Goal: Task Accomplishment & Management: Use online tool/utility

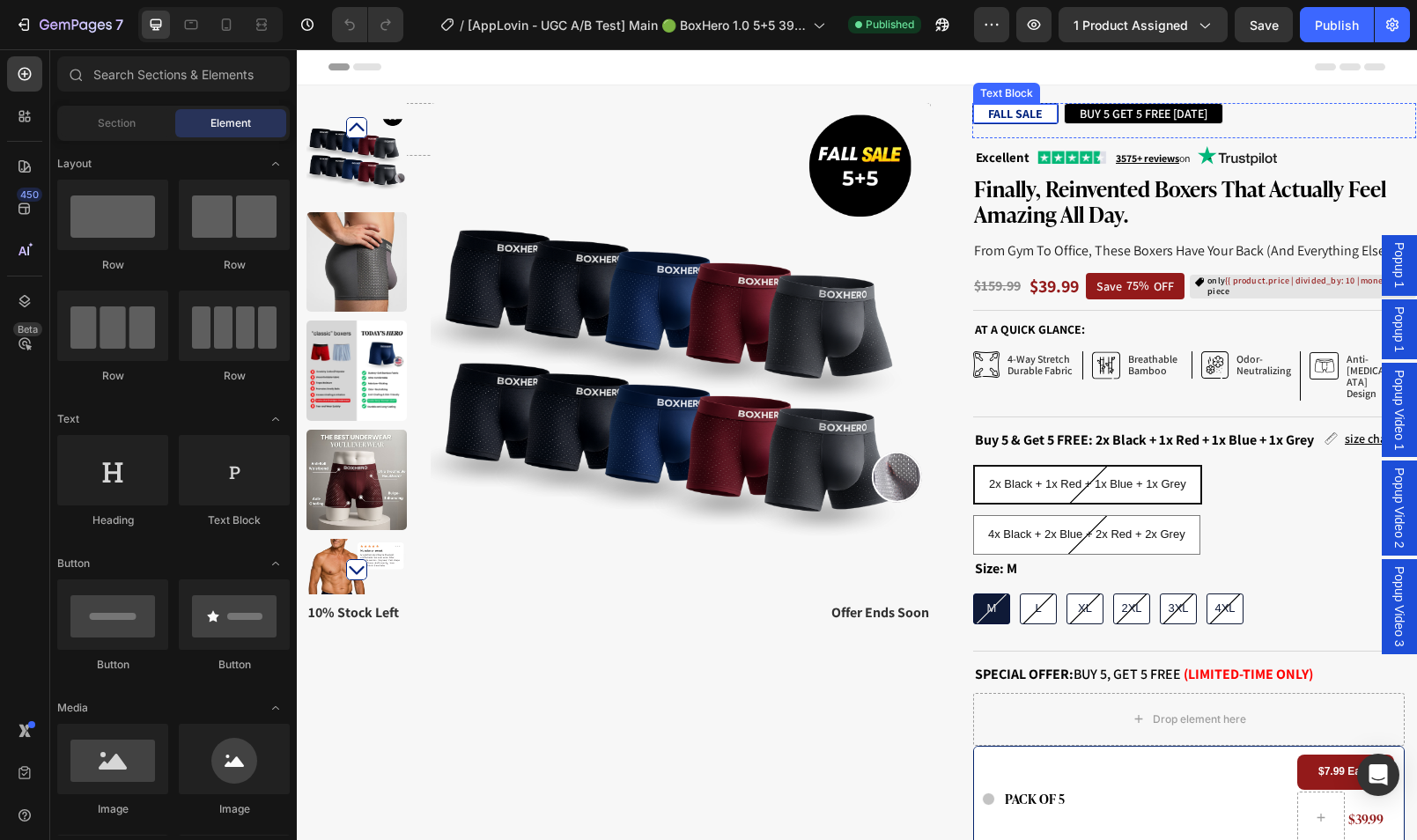
click at [1017, 116] on strong "FALL SALE" at bounding box center [1015, 114] width 55 height 15
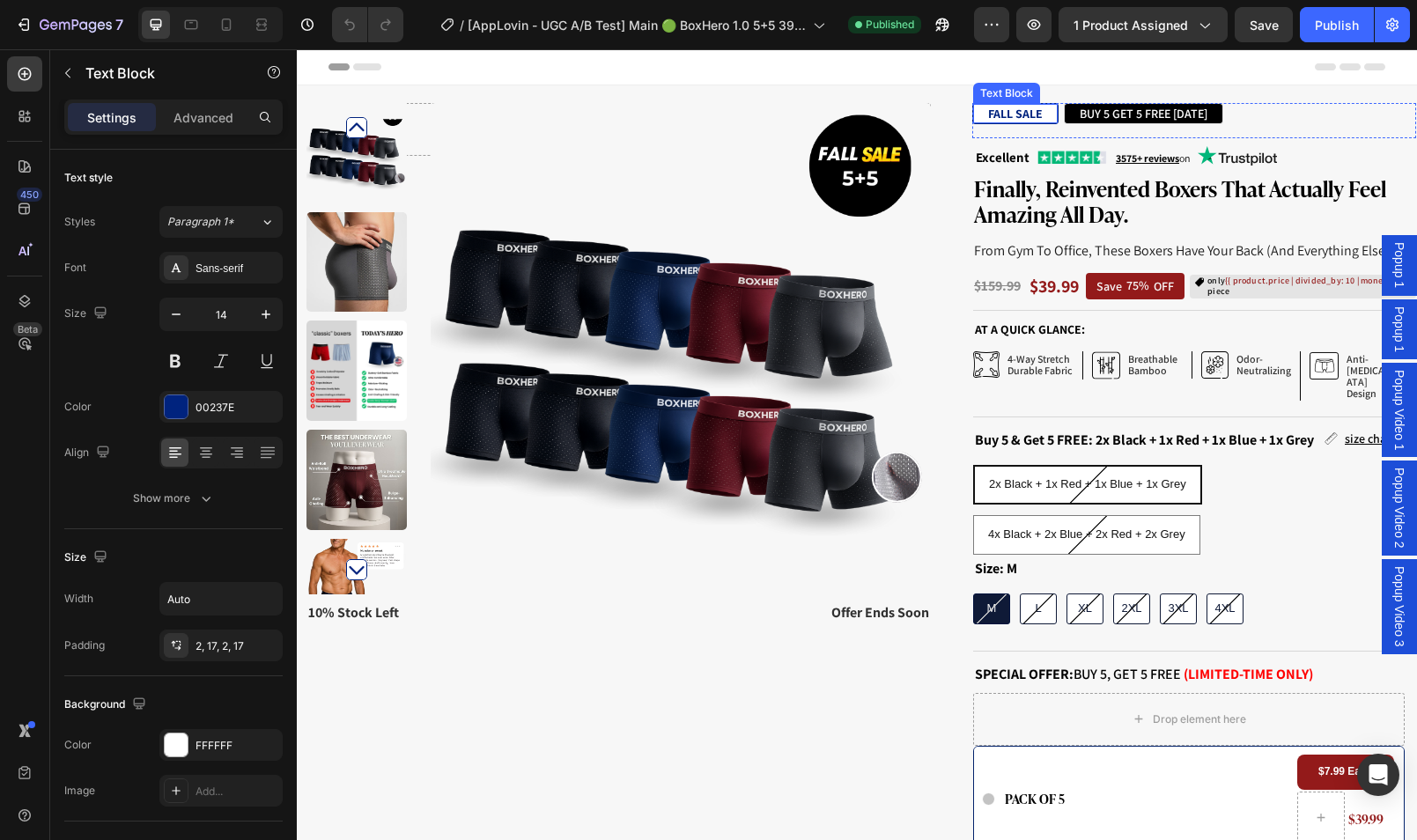
click at [1017, 116] on strong "FALL SALE" at bounding box center [1015, 114] width 55 height 15
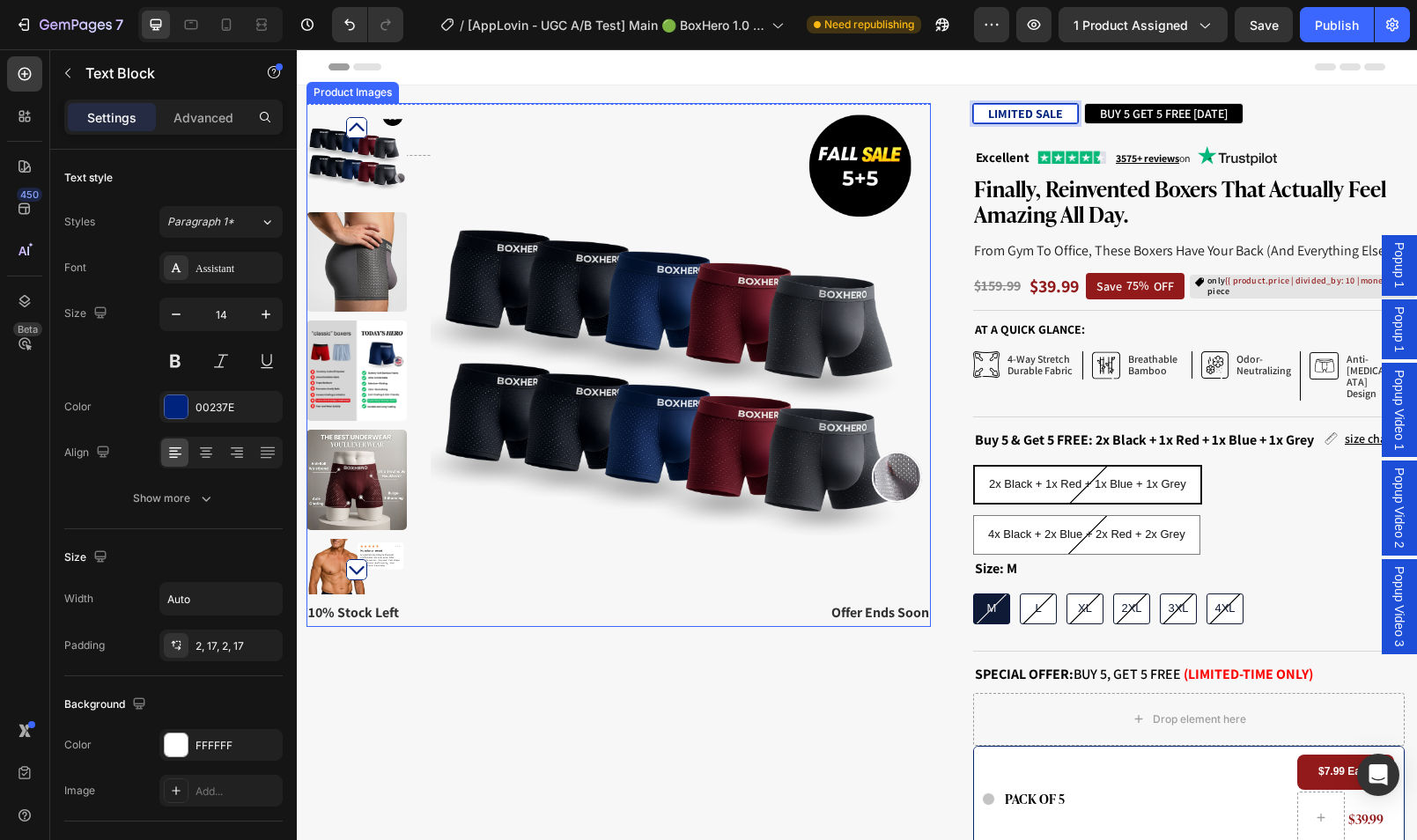
scroll to position [273, 0]
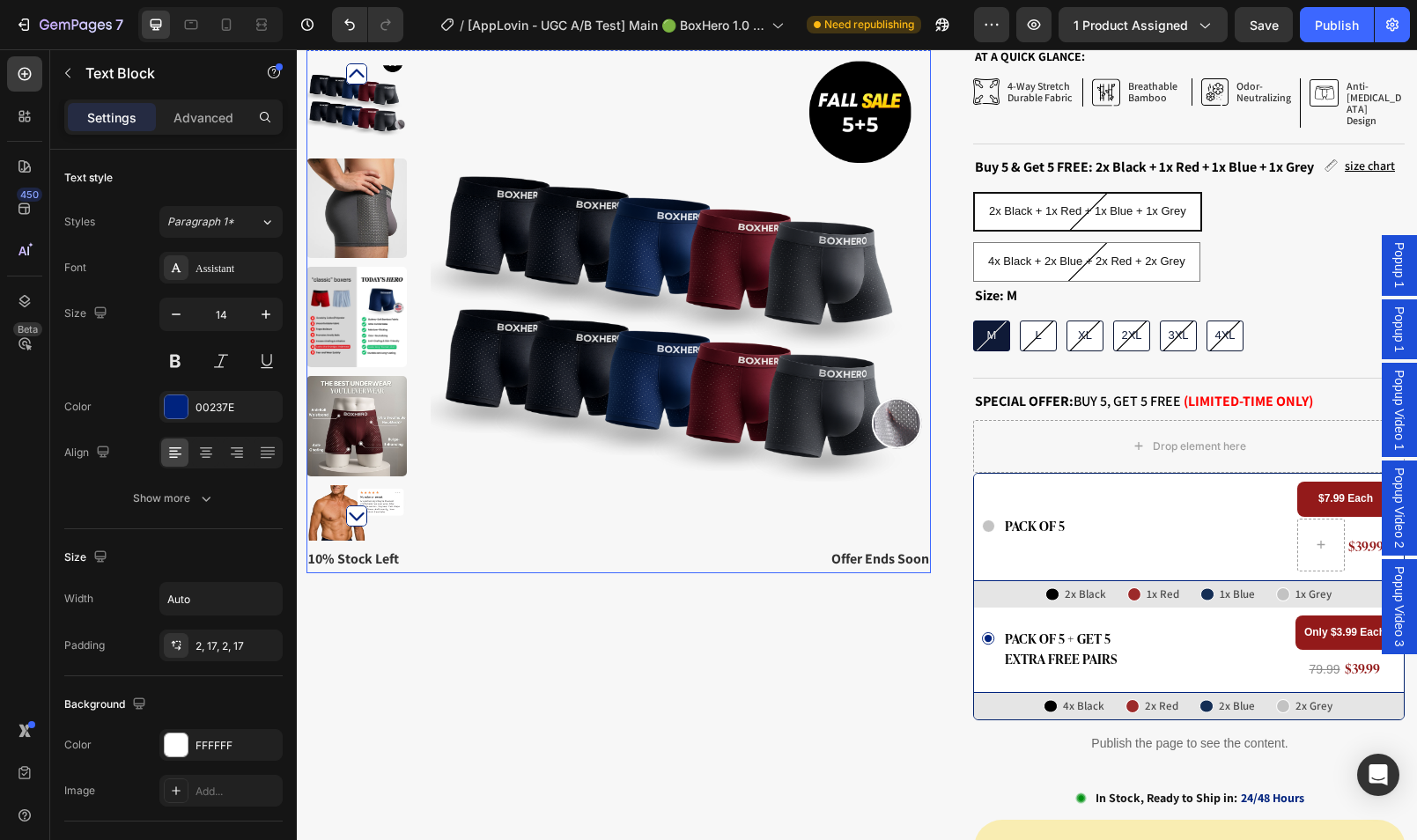
click at [884, 230] on img at bounding box center [680, 299] width 500 height 500
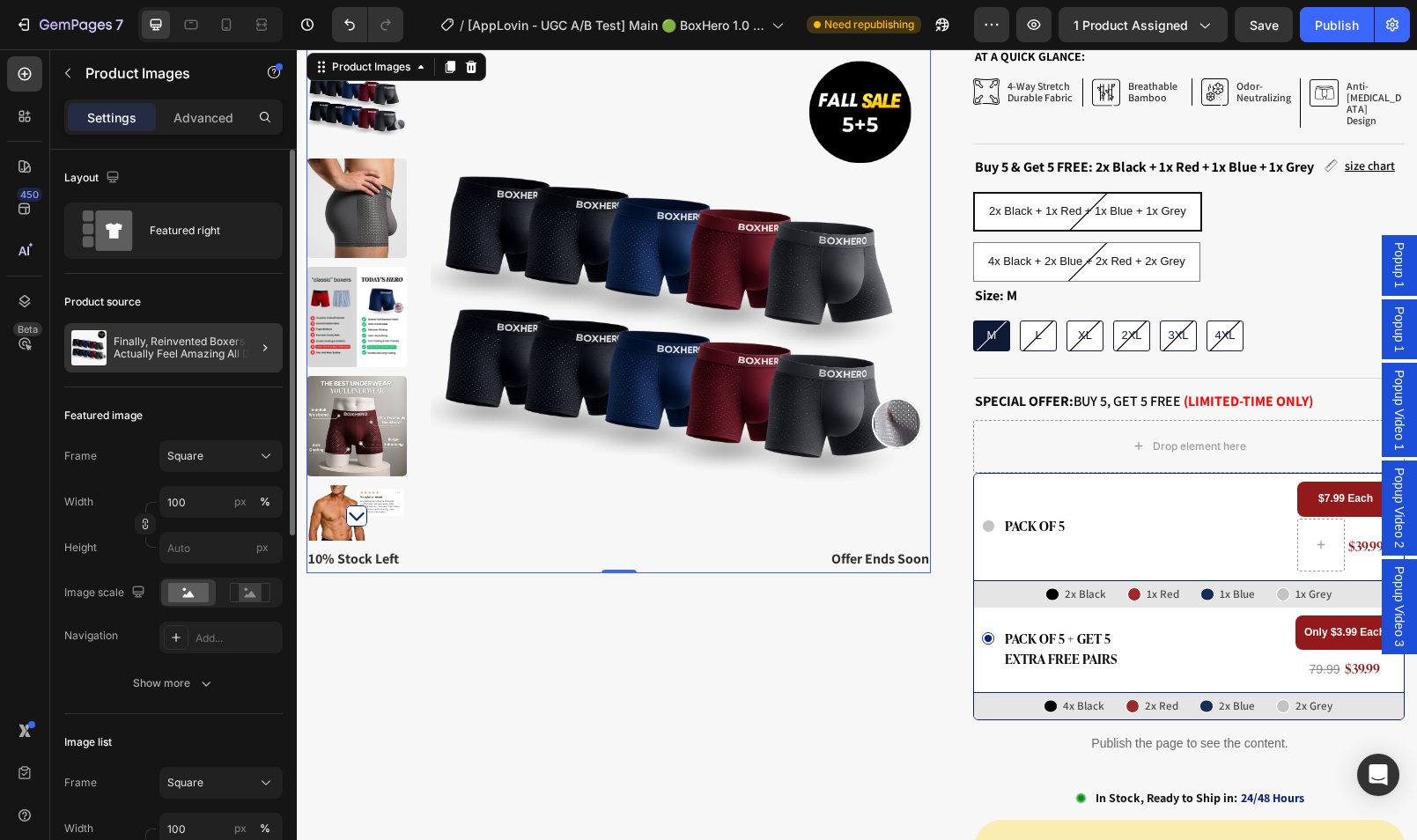
click at [201, 327] on div "Finally, Reinvented Boxers That Actually Feel Amazing All Day." at bounding box center [173, 348] width 219 height 49
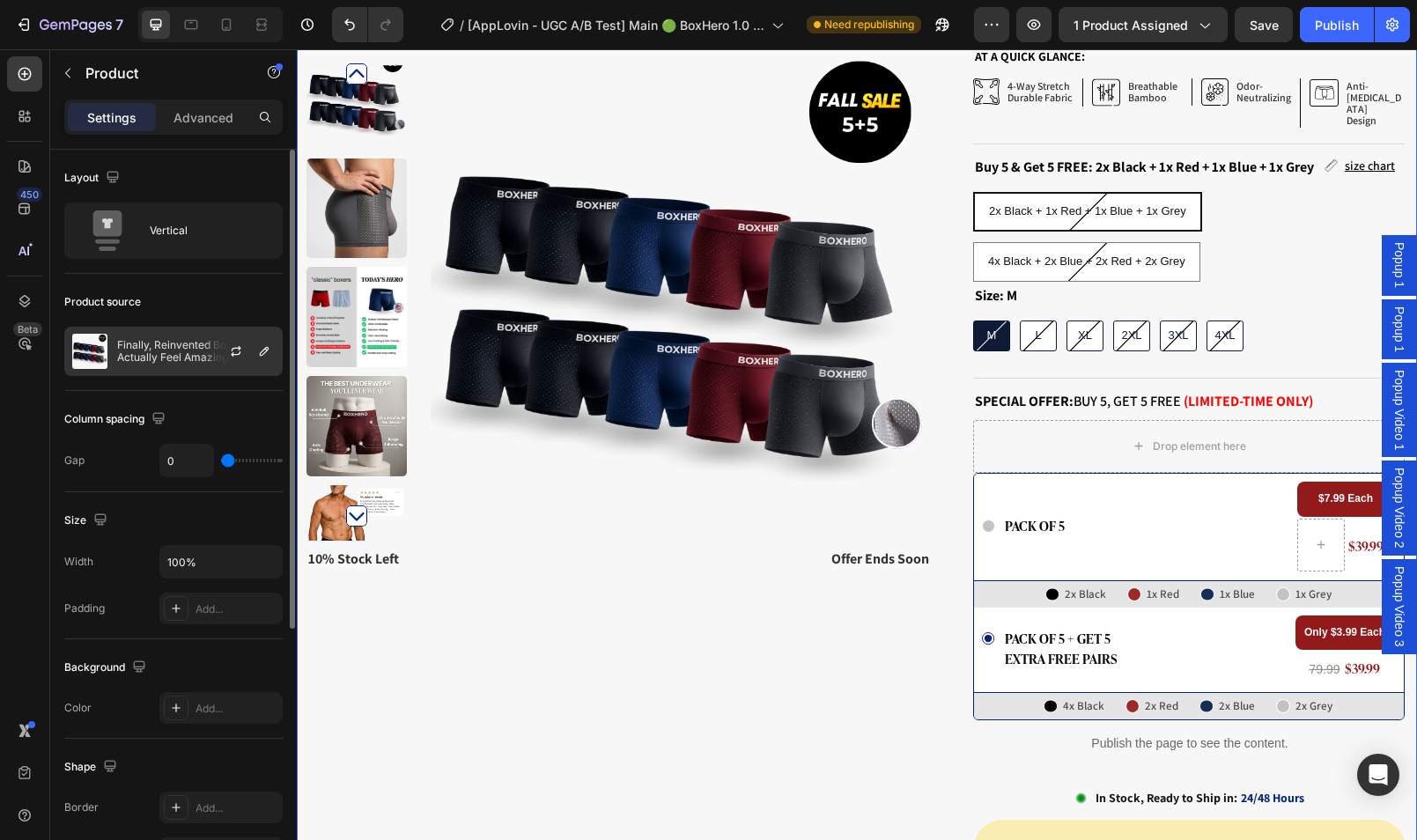
click at [222, 351] on div at bounding box center [243, 351] width 77 height 47
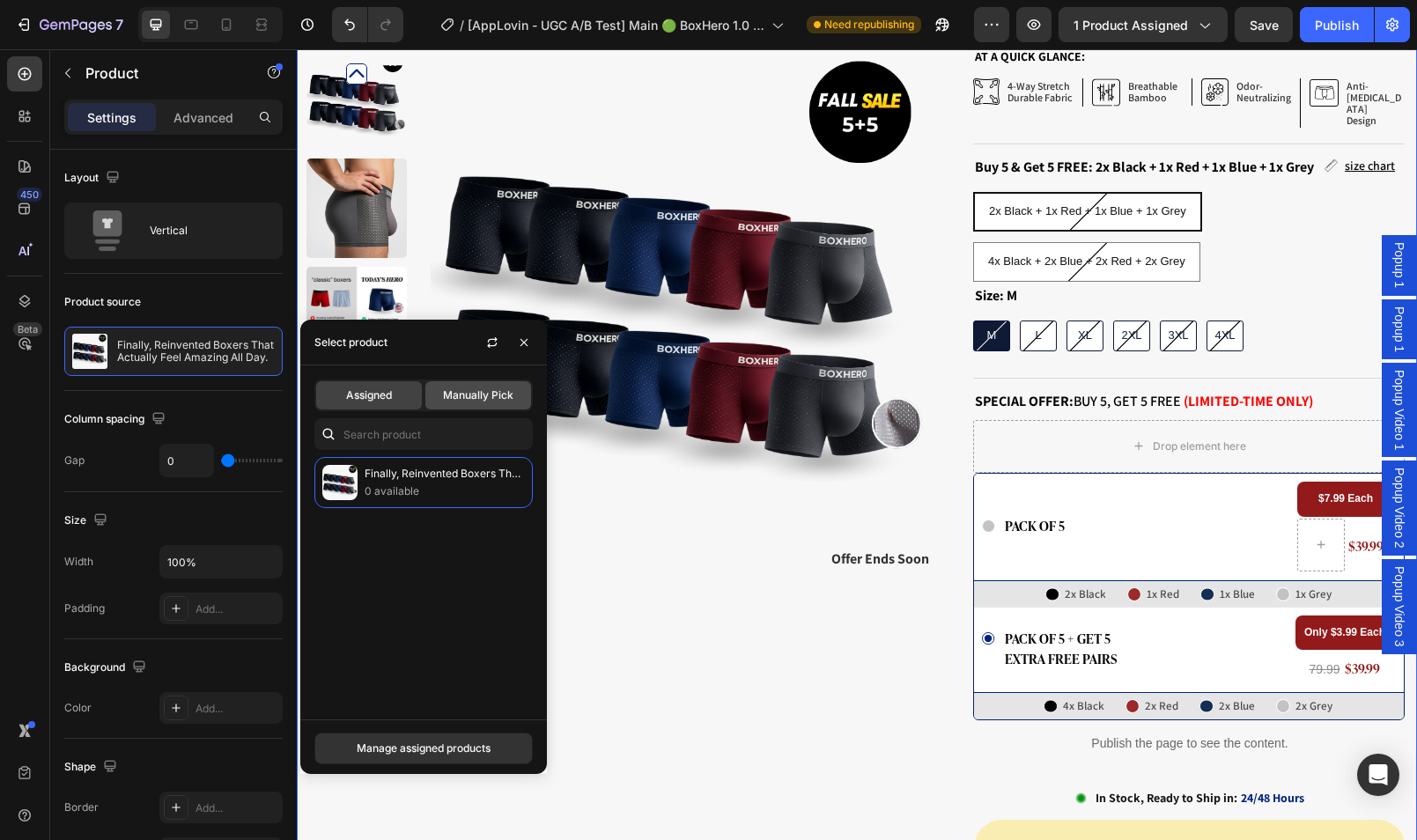
click at [441, 391] on div "Manually Pick" at bounding box center [479, 395] width 106 height 28
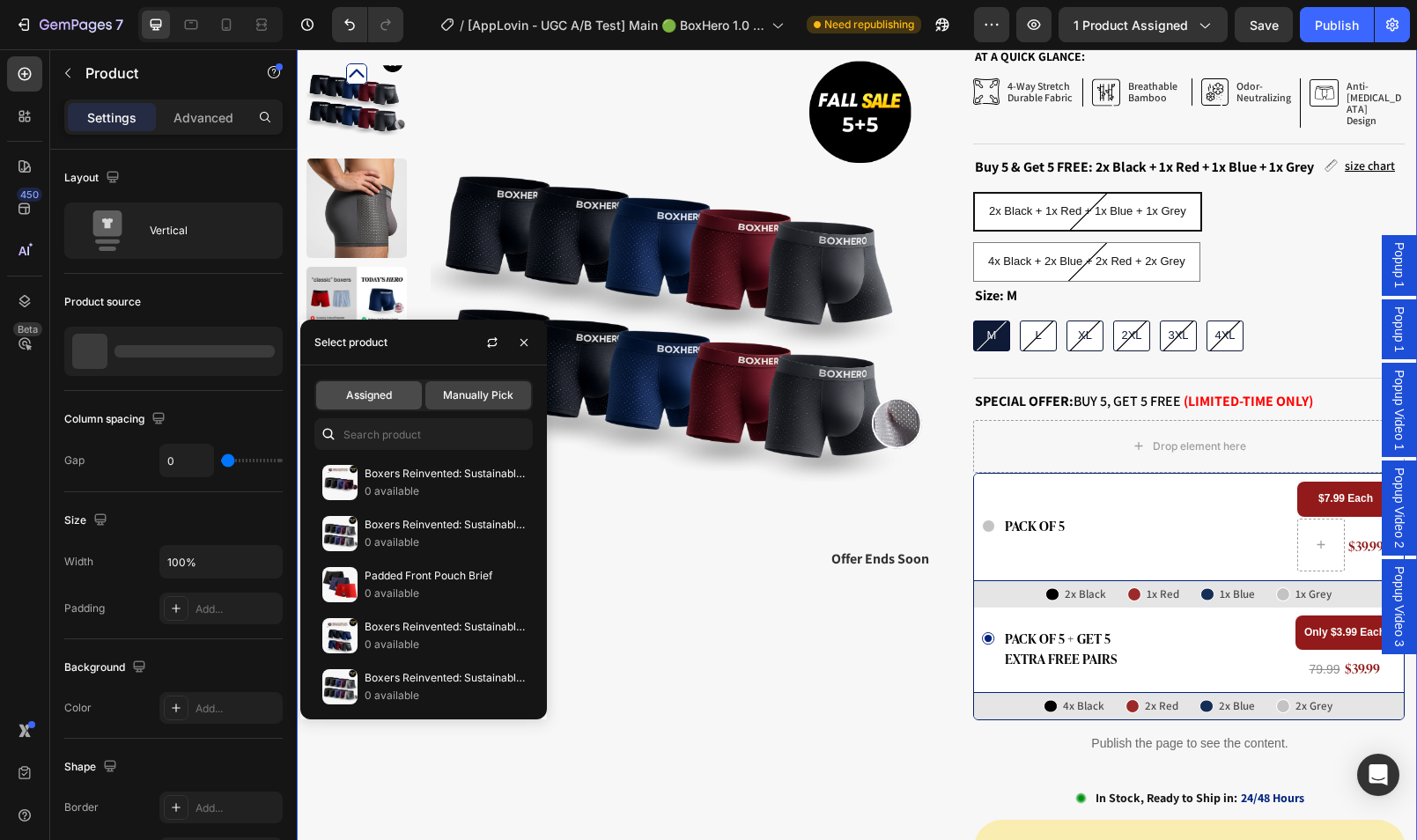
click at [363, 390] on span "Assigned" at bounding box center [369, 395] width 46 height 15
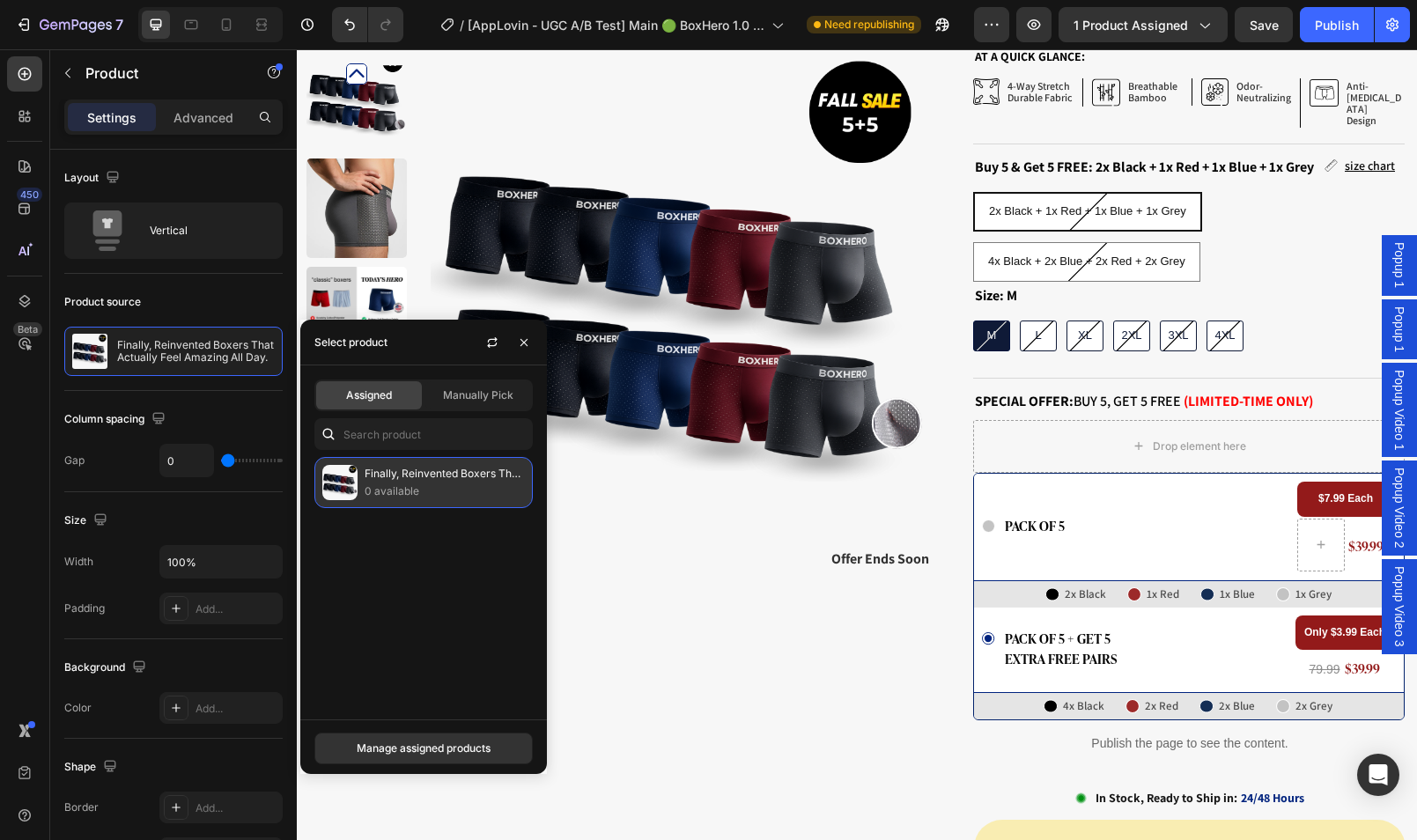
click at [395, 467] on p "Finally, Reinvented Boxers That Actually Feel Amazing All Day." at bounding box center [444, 474] width 160 height 17
click at [873, 442] on img at bounding box center [680, 299] width 500 height 500
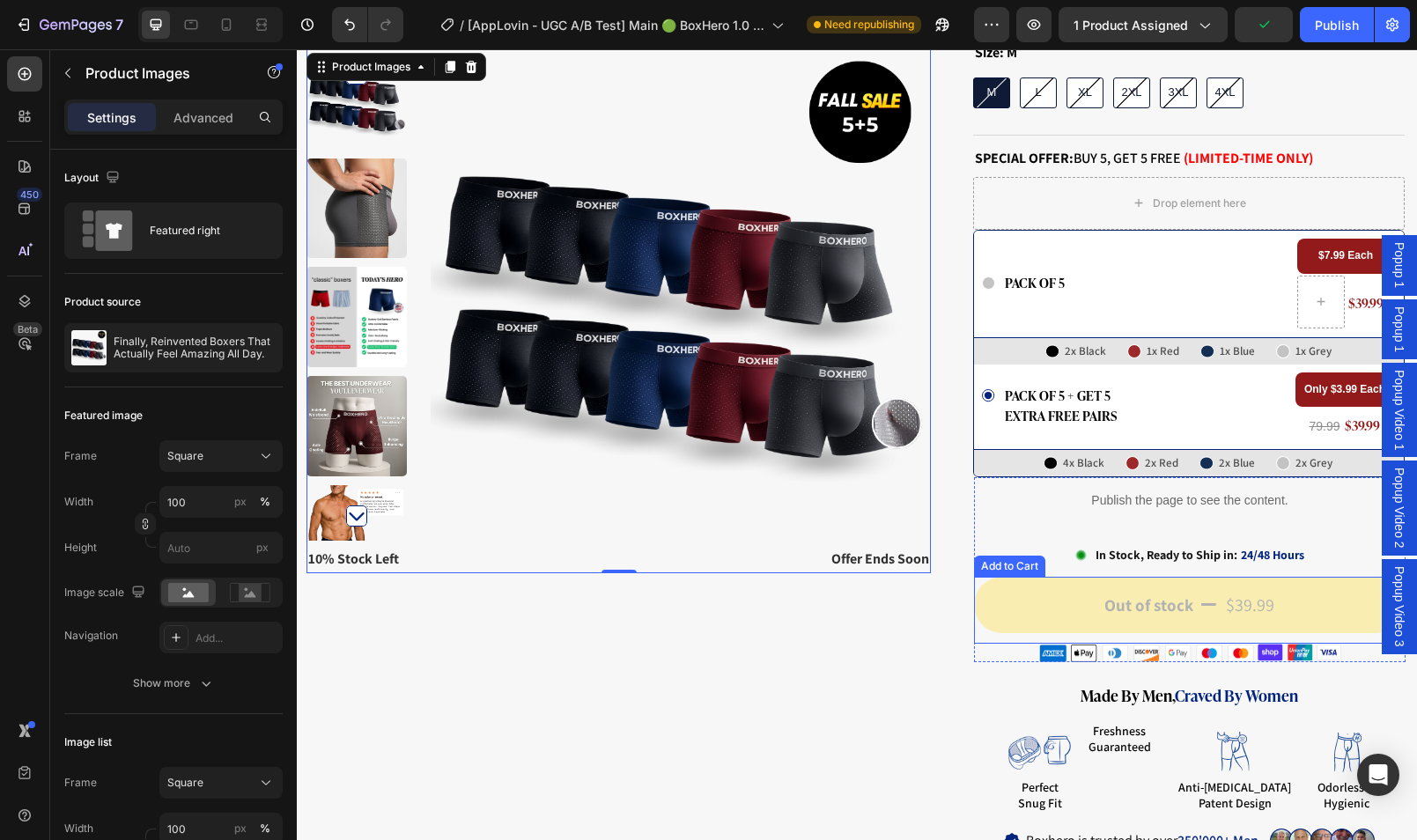
scroll to position [519, 0]
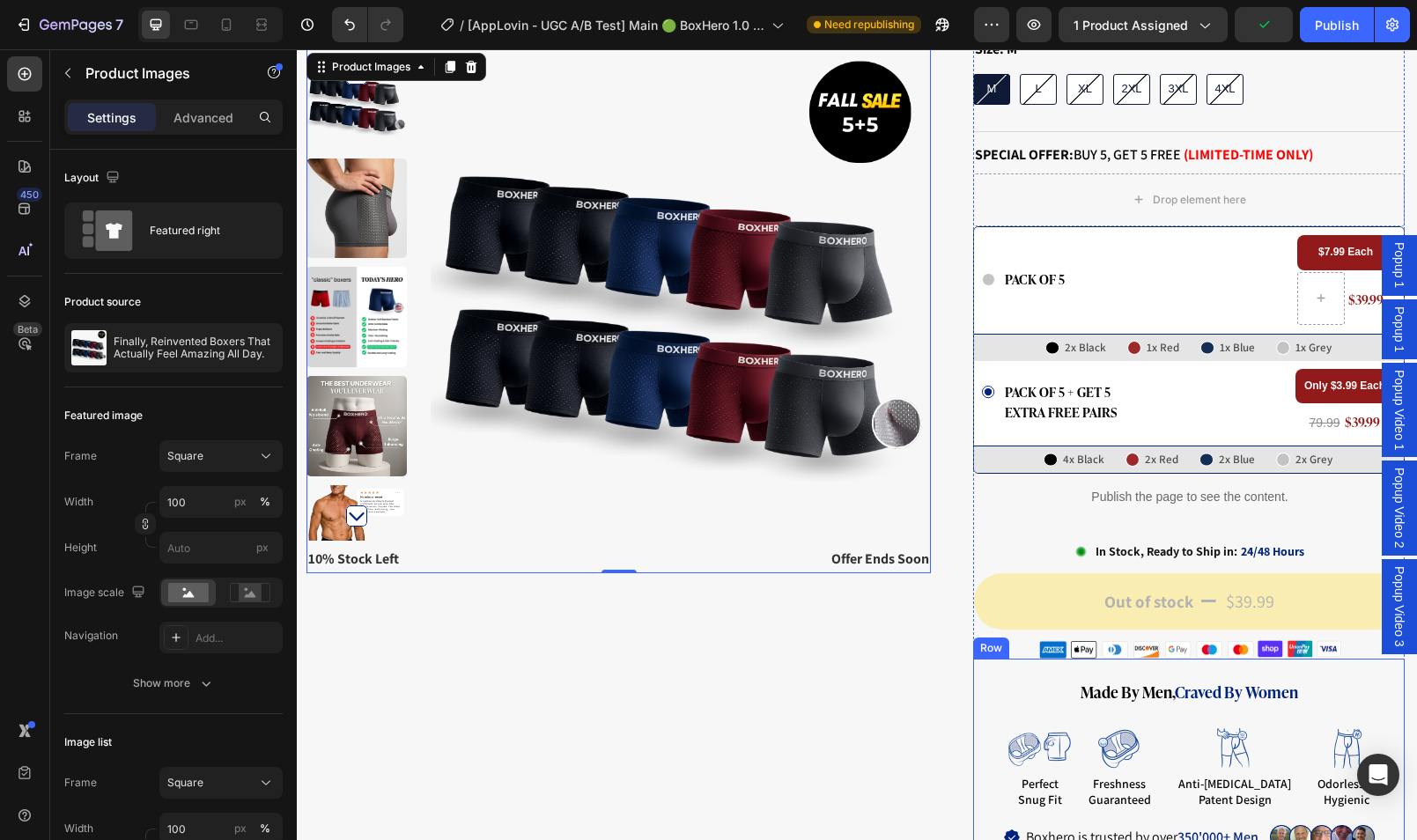
click at [1071, 577] on button "Out of stock $39.99" at bounding box center [1190, 601] width 432 height 57
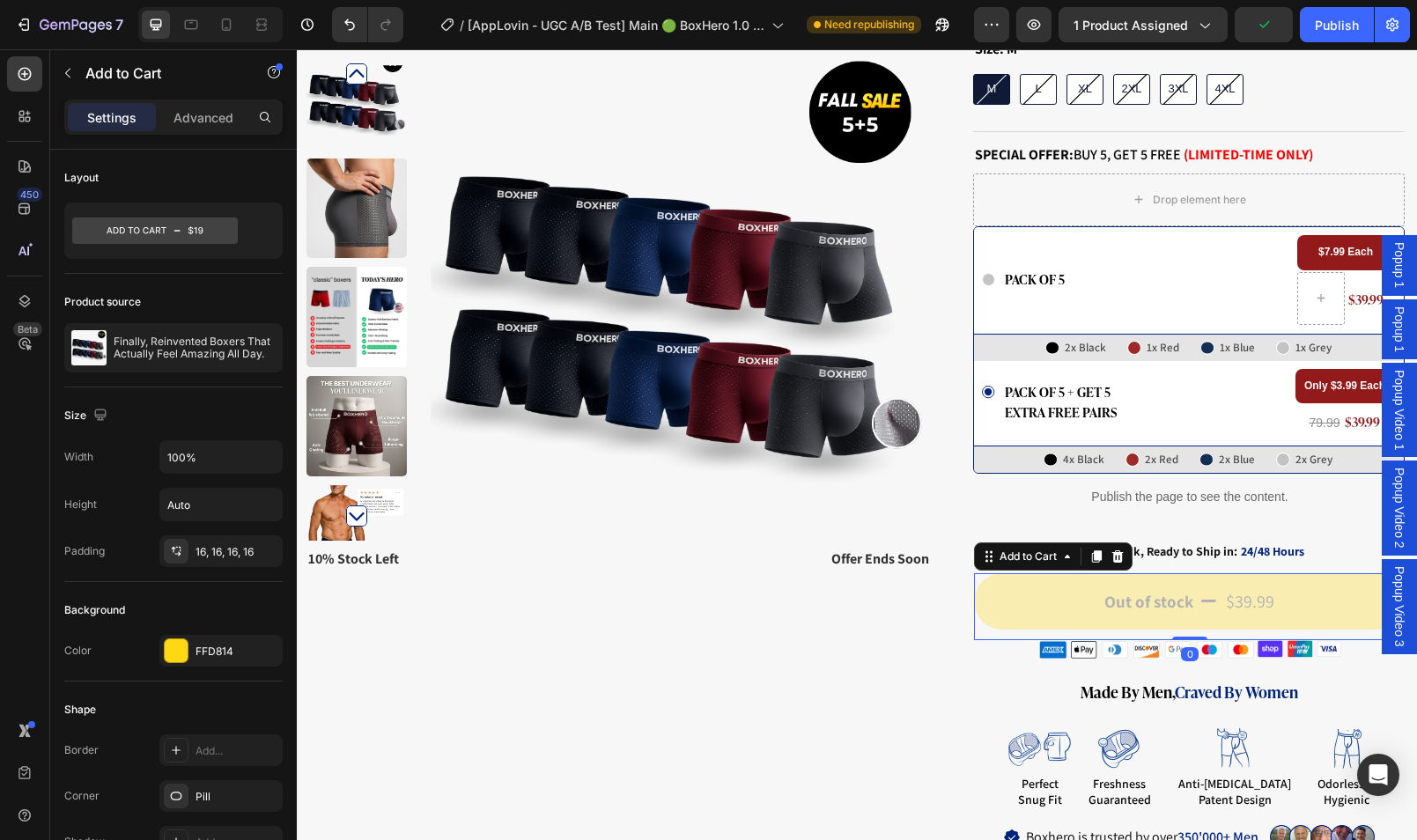
scroll to position [0, 0]
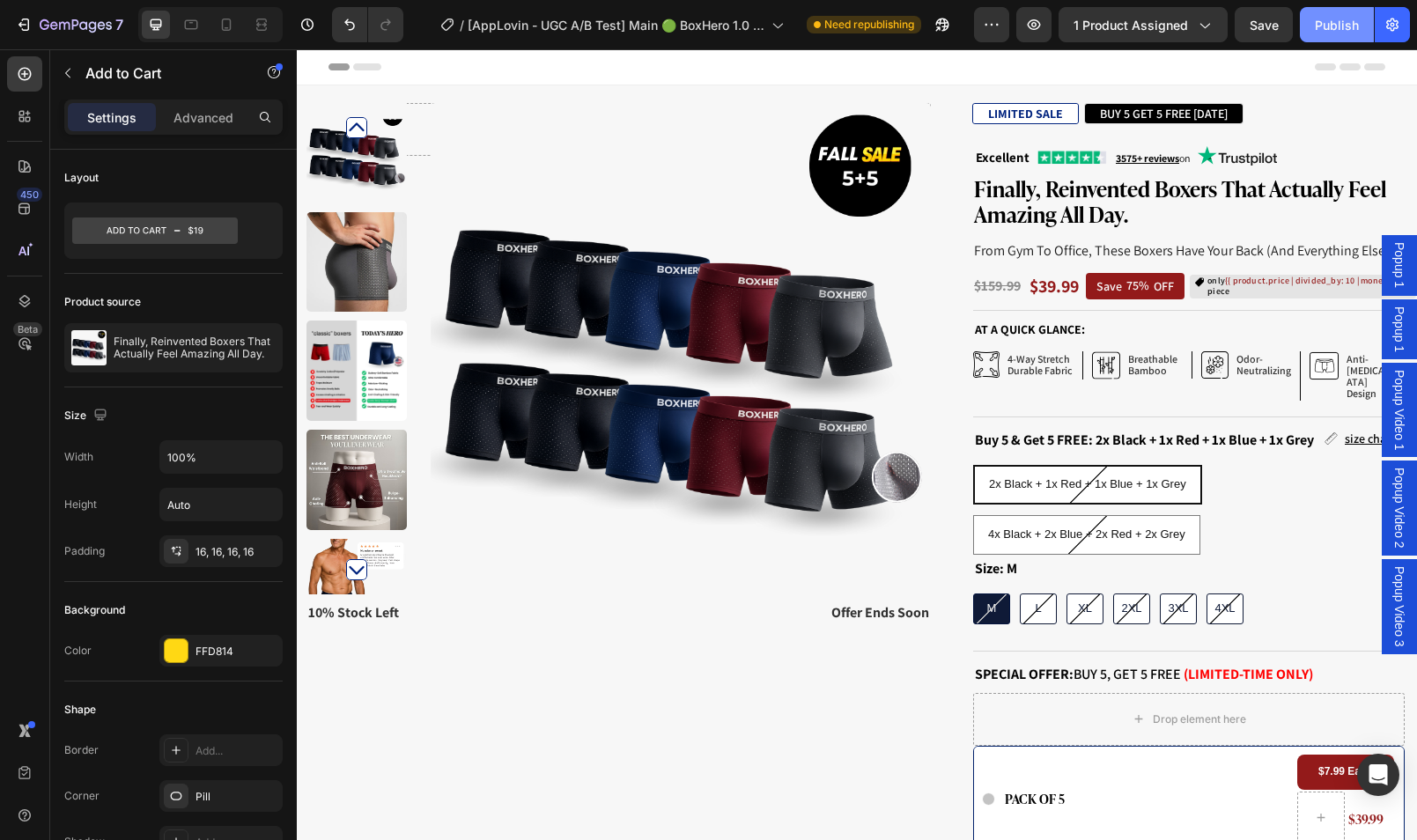
click at [1343, 34] on button "Publish" at bounding box center [1336, 24] width 74 height 36
click at [54, 25] on icon "button" at bounding box center [54, 25] width 8 height 8
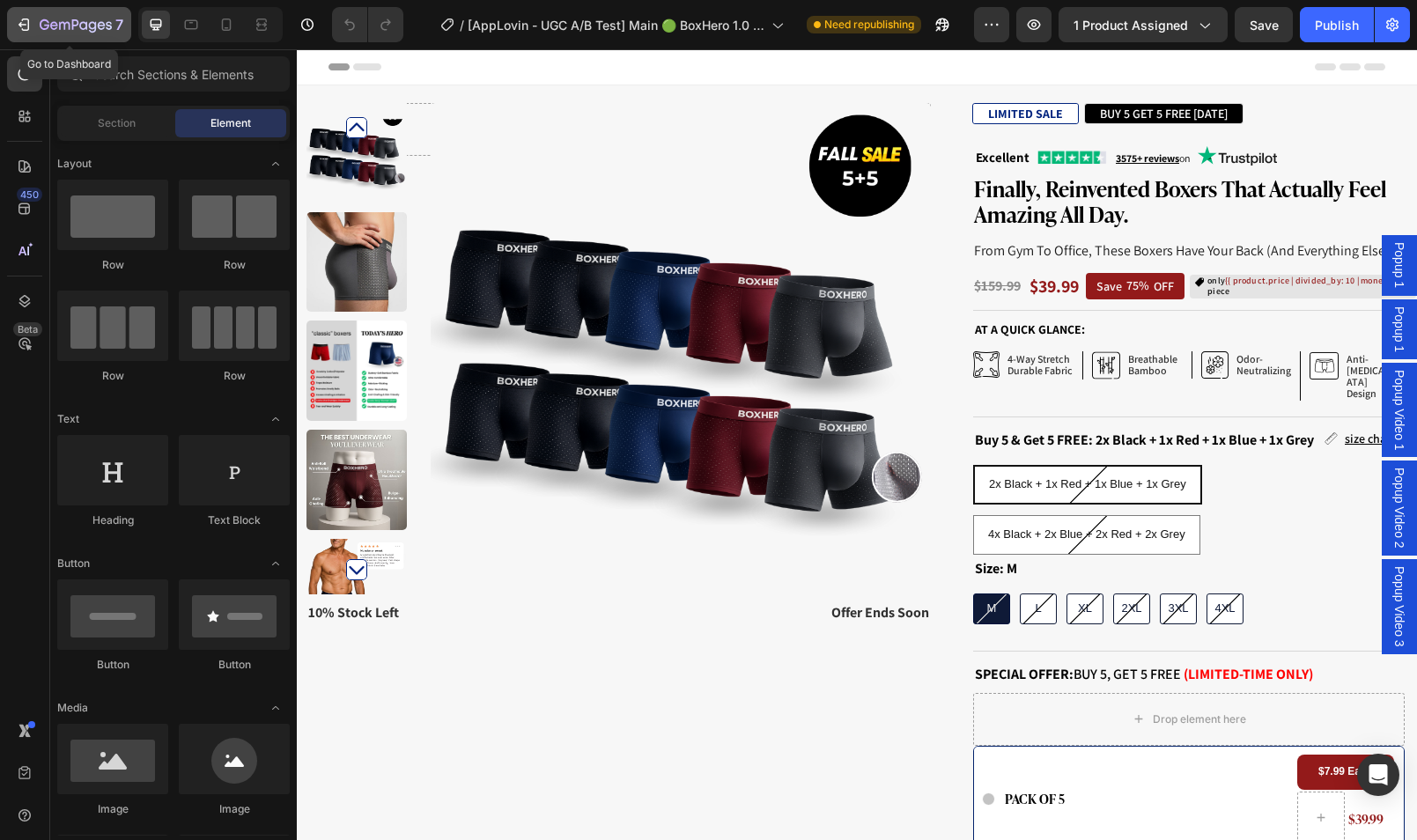
click at [68, 33] on icon "button" at bounding box center [75, 26] width 72 height 15
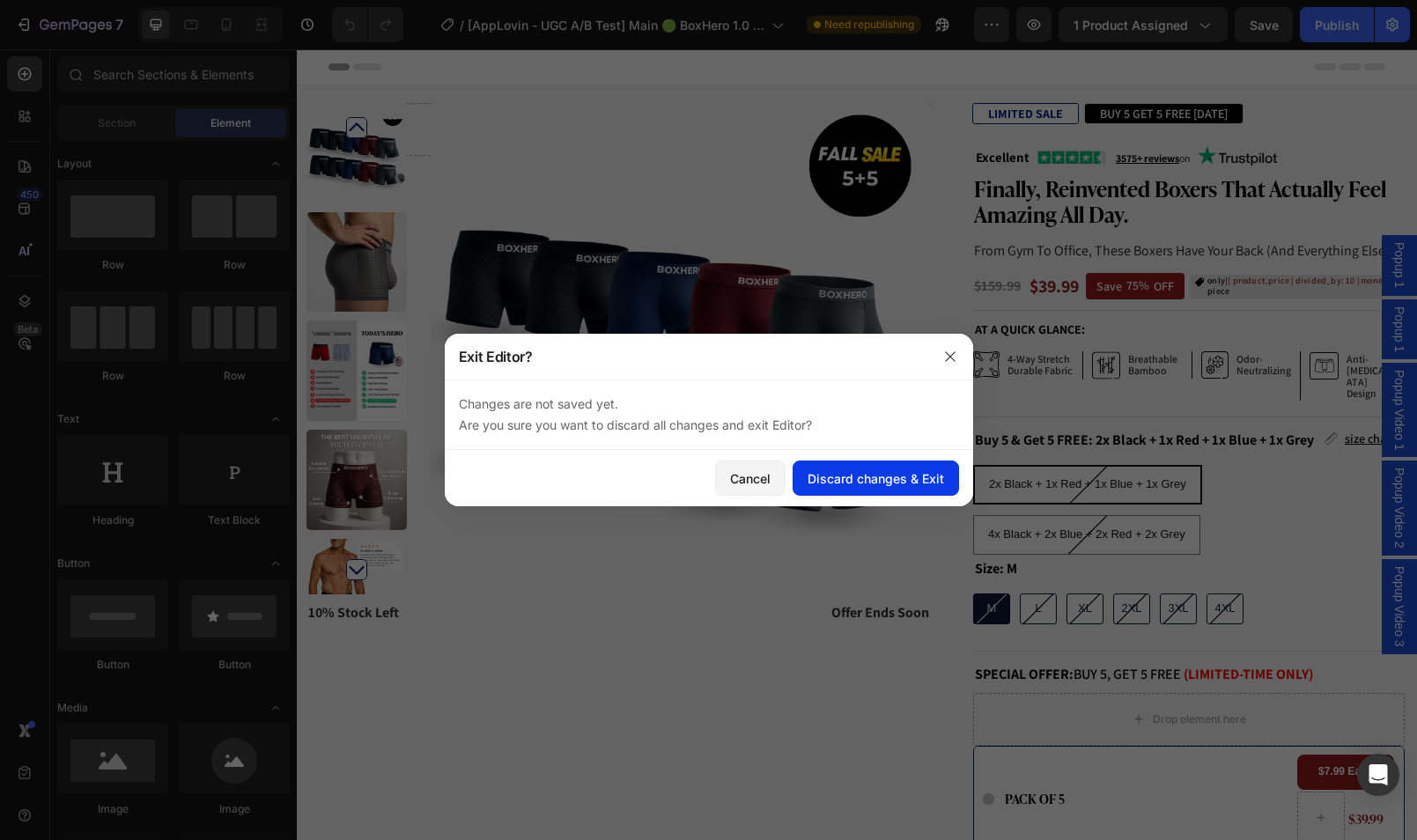
click at [827, 479] on div "Discard changes & Exit" at bounding box center [876, 478] width 137 height 18
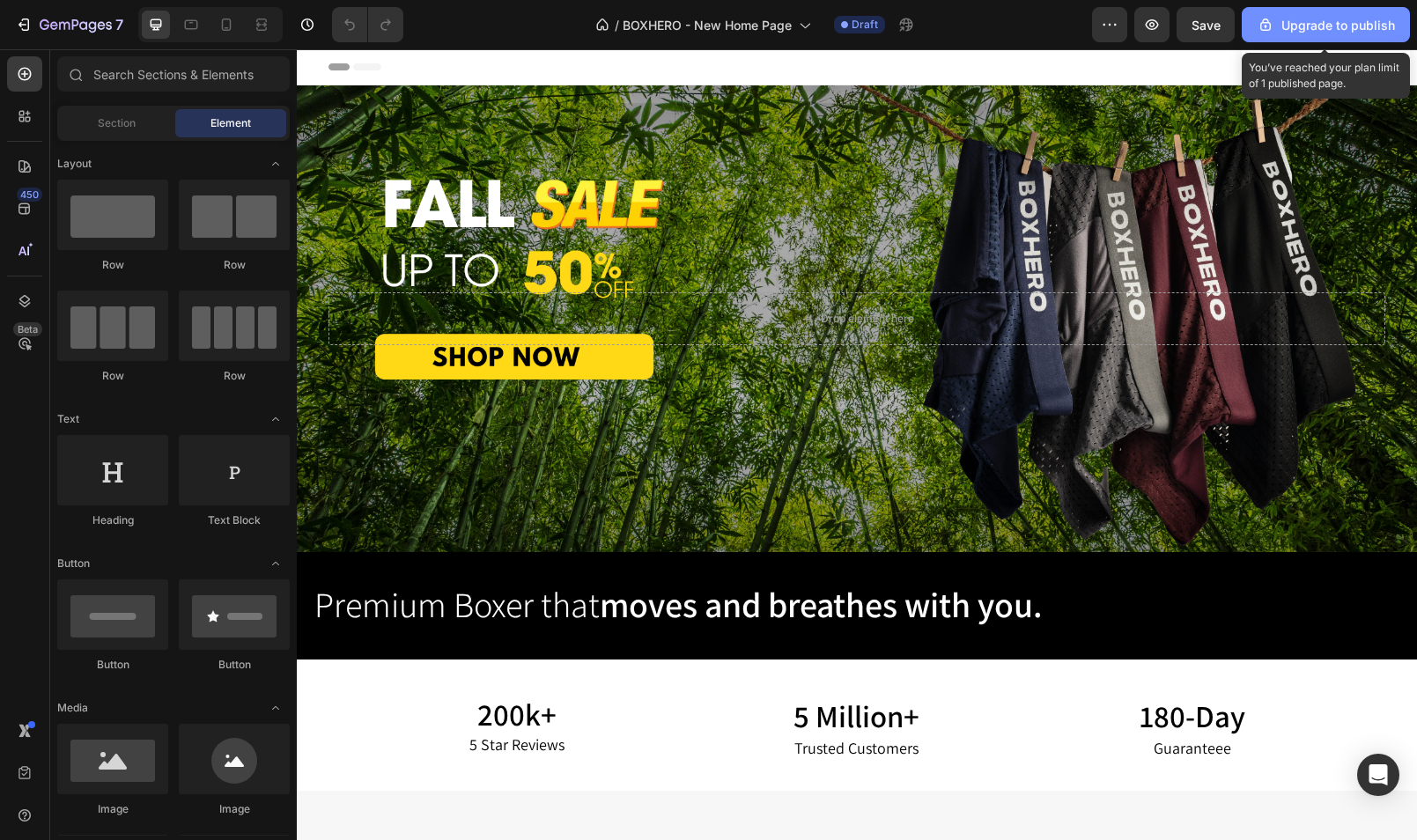
click at [1287, 25] on div "Upgrade to publish" at bounding box center [1326, 24] width 139 height 18
click at [1299, 26] on div "Upgrade to publish" at bounding box center [1326, 24] width 139 height 18
